Goal: Navigation & Orientation: Understand site structure

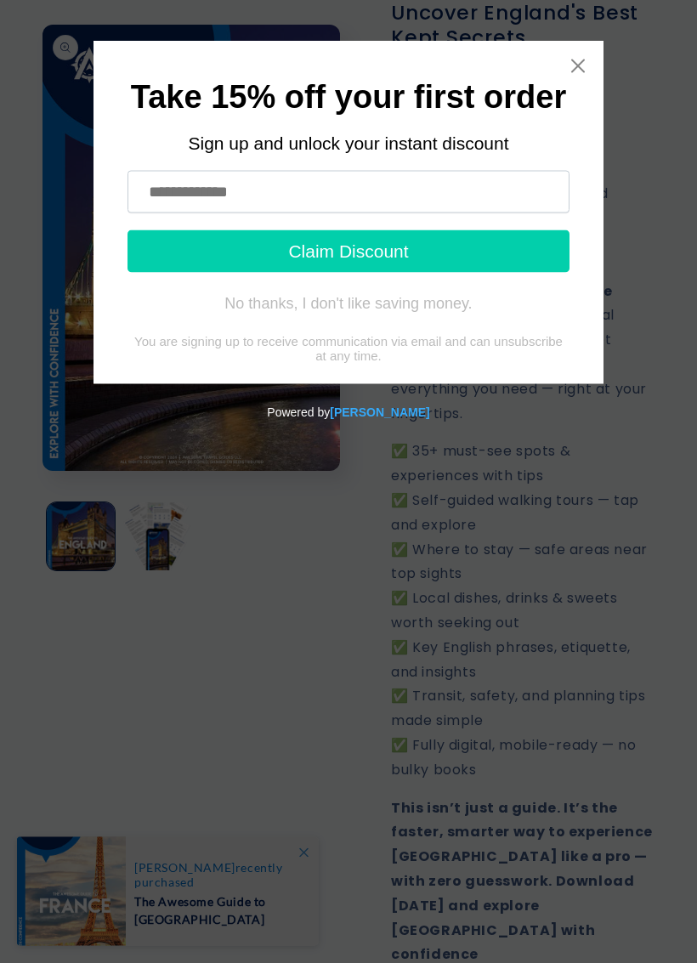
scroll to position [570, 0]
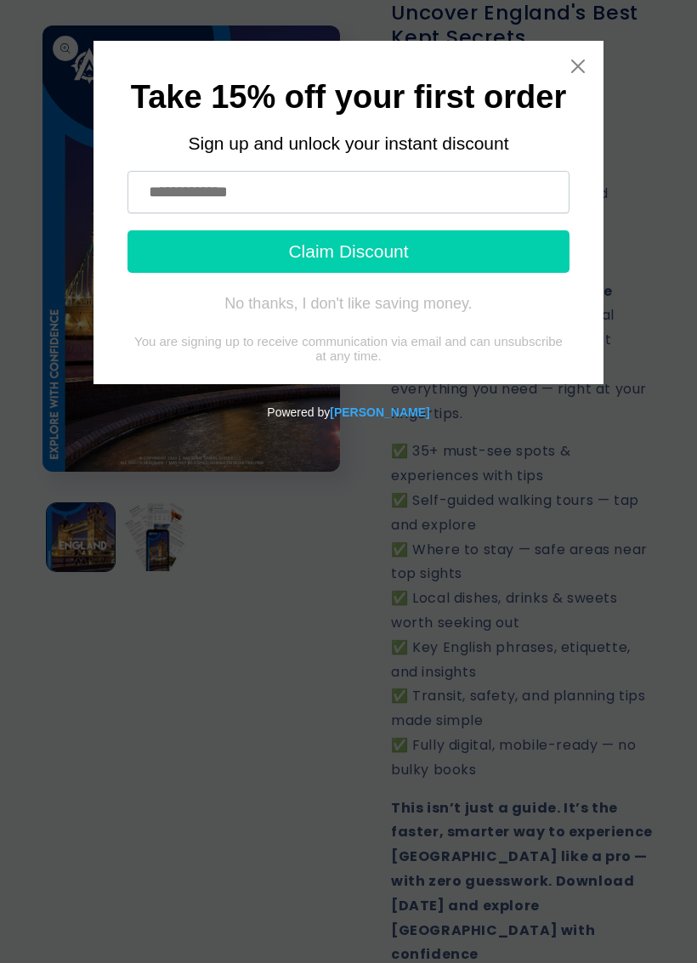
click at [585, 63] on icon "Close widget" at bounding box center [577, 66] width 17 height 17
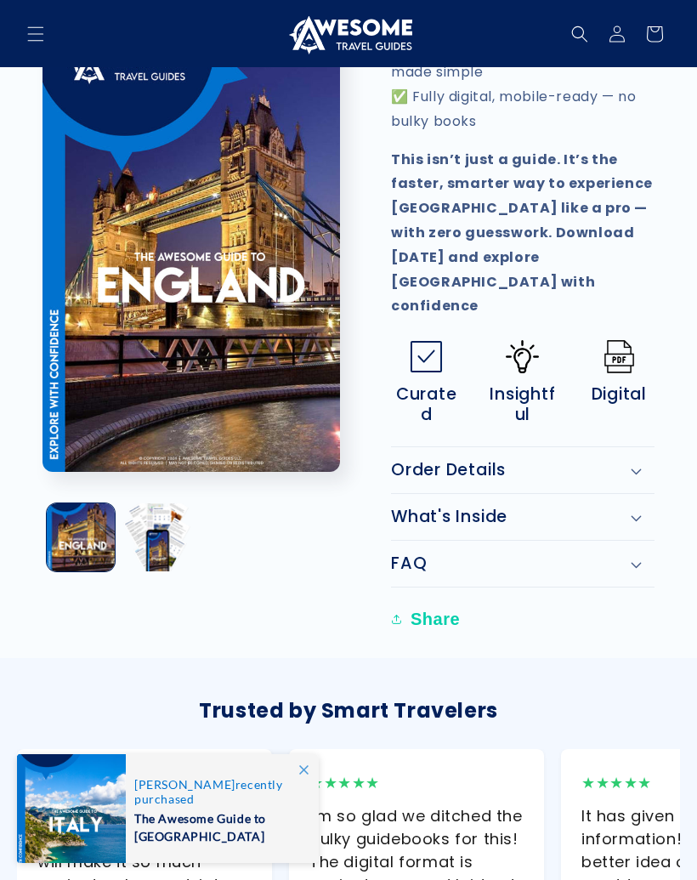
scroll to position [0, 0]
click at [643, 460] on div "Order Details" at bounding box center [522, 470] width 263 height 20
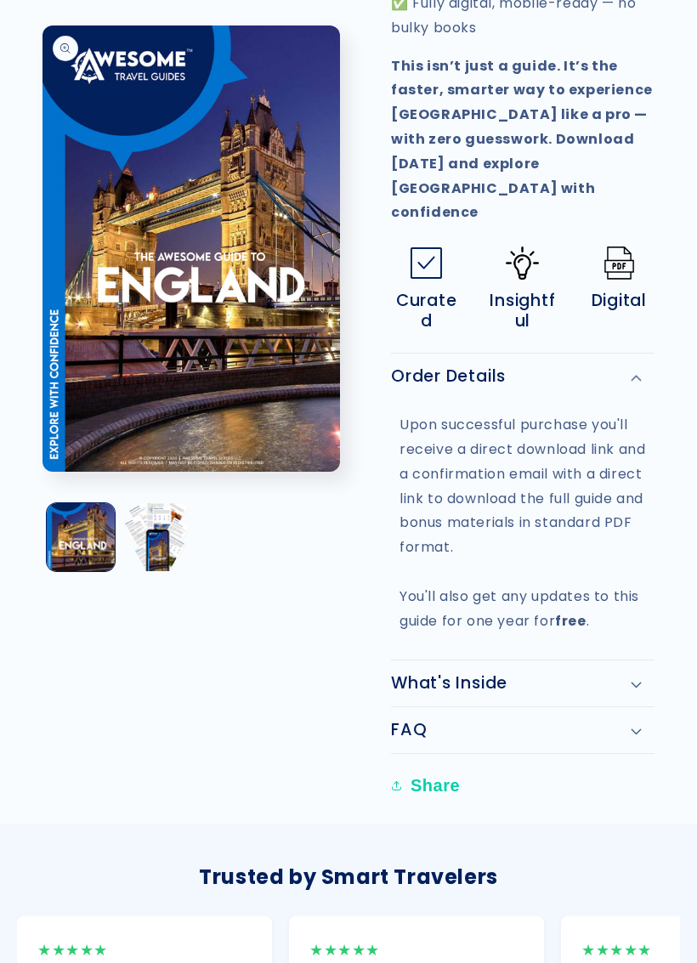
scroll to position [1314, 0]
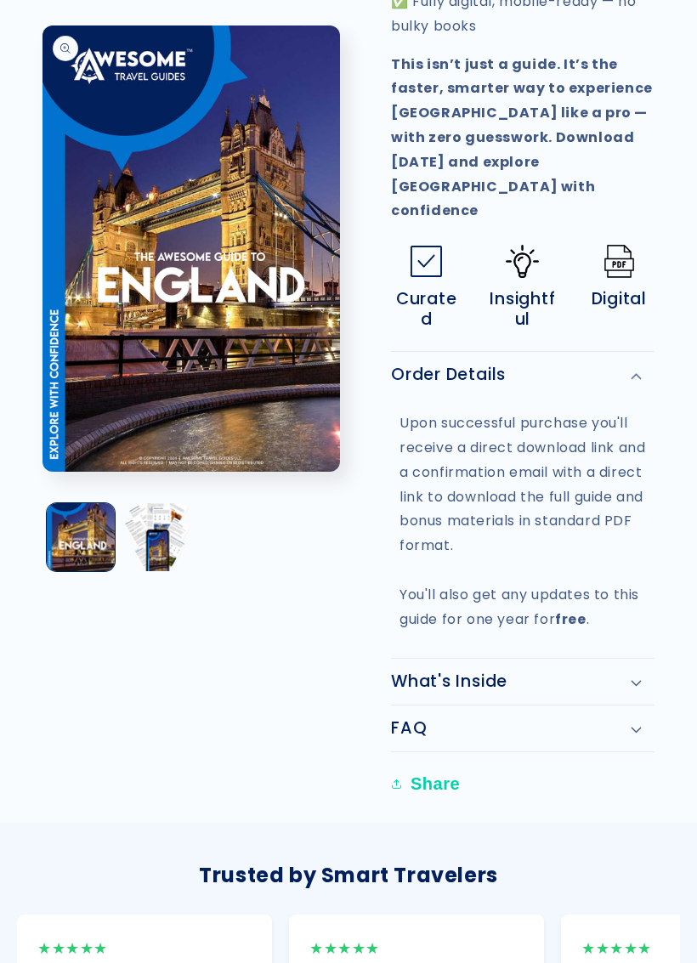
click at [638, 680] on icon at bounding box center [636, 683] width 11 height 7
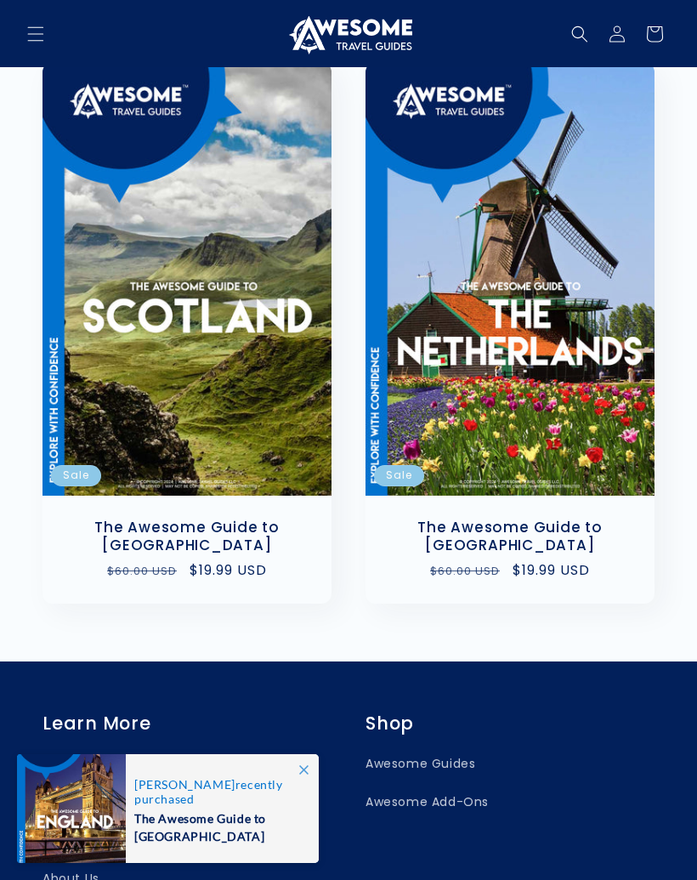
scroll to position [4689, 0]
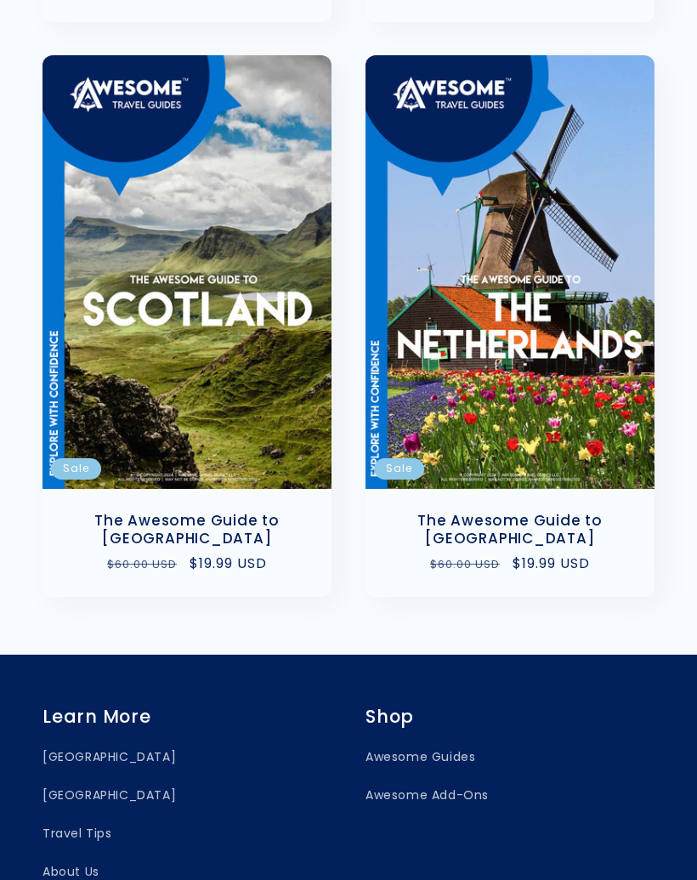
click at [77, 852] on link "About Us" at bounding box center [70, 871] width 57 height 38
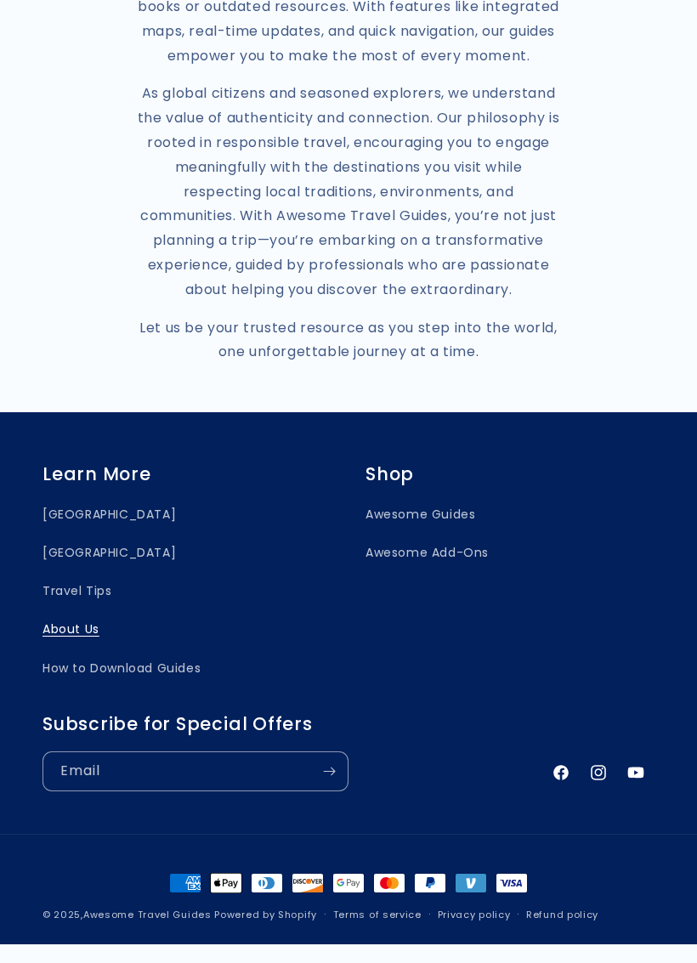
scroll to position [777, 0]
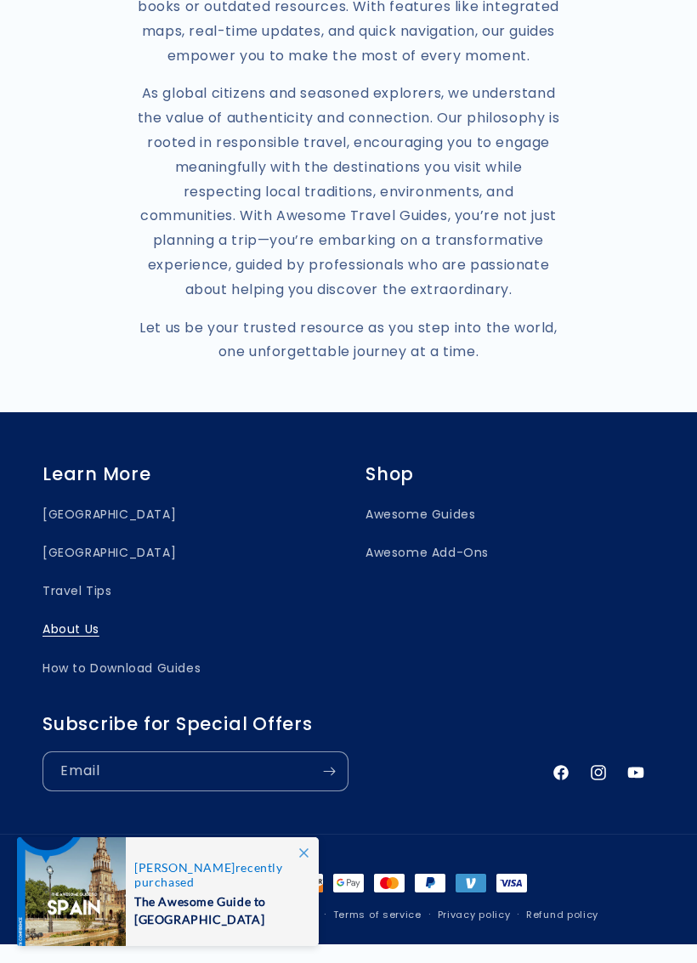
click at [433, 534] on link "Awesome Guides" at bounding box center [420, 519] width 110 height 30
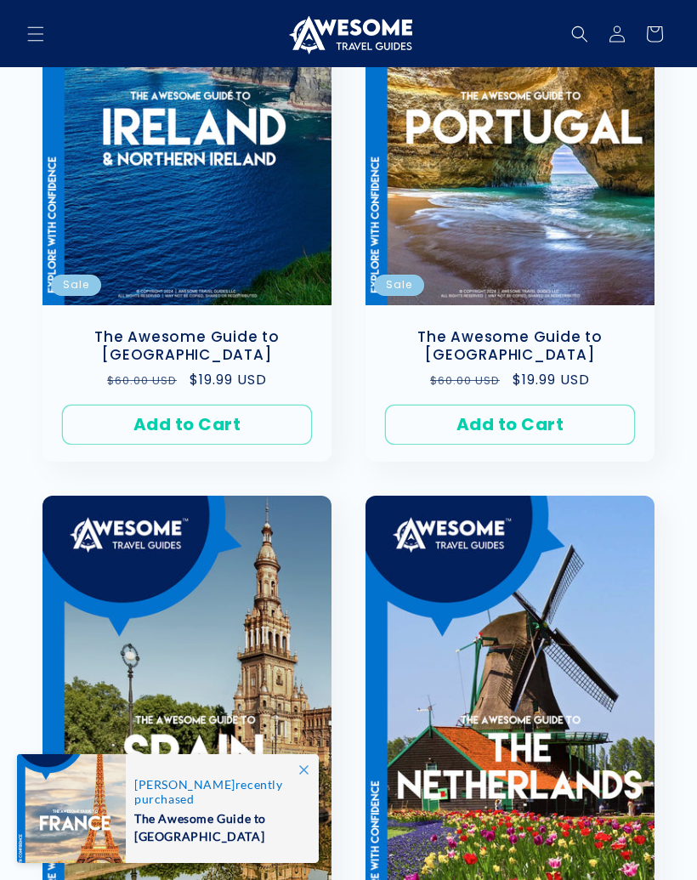
scroll to position [2397, 0]
